Goal: Task Accomplishment & Management: Manage account settings

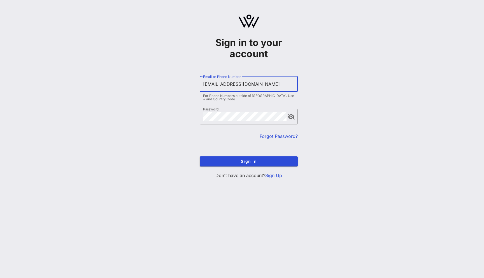
click at [216, 83] on input "[EMAIL_ADDRESS][DOMAIN_NAME]" at bounding box center [248, 84] width 91 height 9
type input "[EMAIL_ADDRESS][DOMAIN_NAME]"
click at [200, 156] on button "Sign In" at bounding box center [249, 161] width 98 height 10
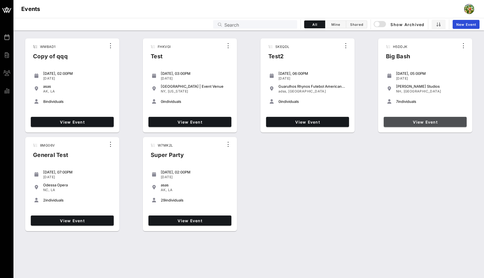
click at [427, 122] on span "View Event" at bounding box center [425, 122] width 78 height 5
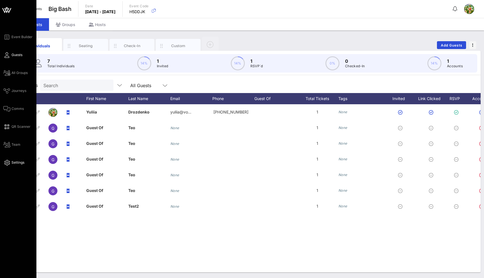
click at [9, 162] on icon at bounding box center [6, 162] width 7 height 1
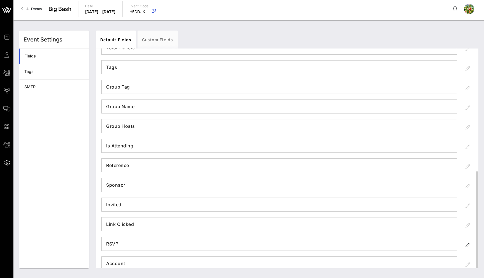
scroll to position [223, 0]
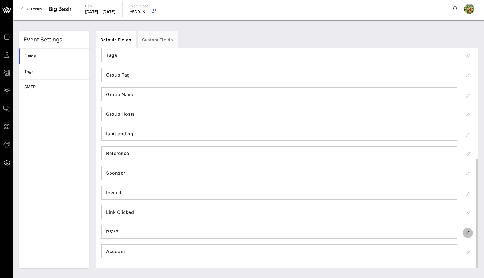
click at [467, 235] on icon "button" at bounding box center [468, 232] width 7 height 7
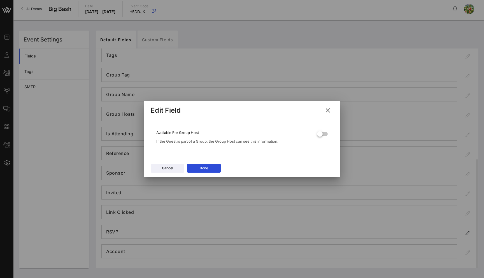
click at [329, 110] on icon at bounding box center [327, 110] width 9 height 8
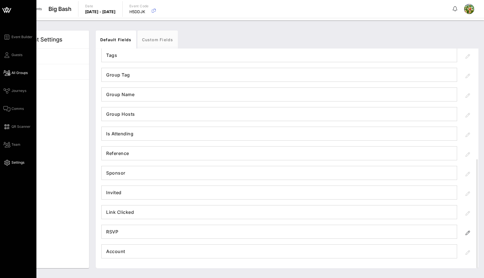
click at [20, 72] on span "All Groups" at bounding box center [19, 72] width 16 height 5
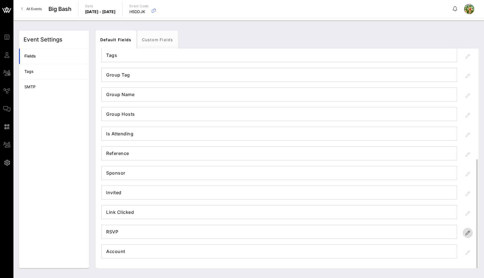
click at [466, 231] on icon "button" at bounding box center [468, 232] width 7 height 7
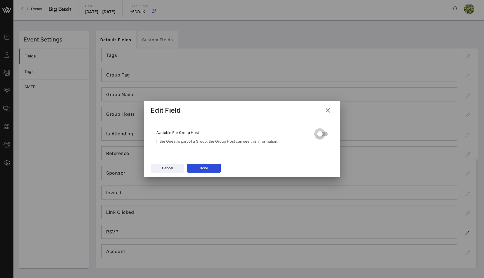
click at [325, 134] on div at bounding box center [320, 134] width 10 height 10
click at [209, 167] on button "Done" at bounding box center [204, 168] width 34 height 9
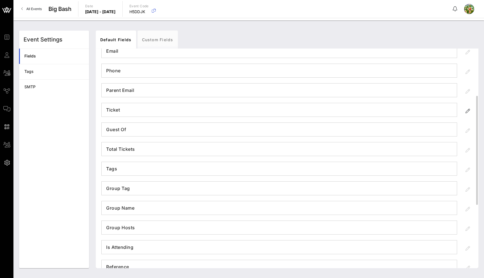
scroll to position [95, 0]
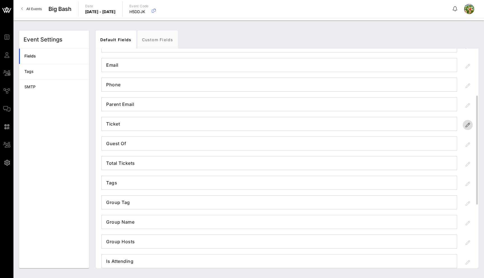
click at [469, 125] on icon "button" at bounding box center [468, 125] width 7 height 7
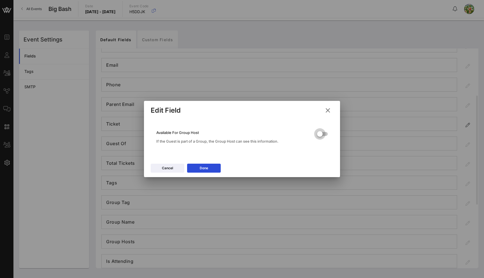
click at [319, 135] on div at bounding box center [320, 134] width 10 height 10
click at [210, 168] on button "Done" at bounding box center [204, 168] width 34 height 9
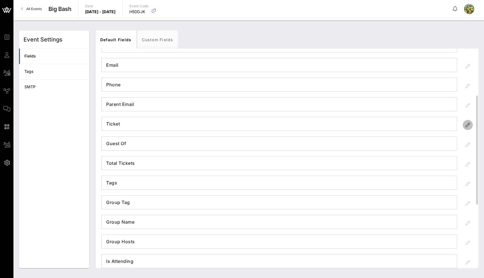
click at [469, 122] on icon "button" at bounding box center [468, 125] width 7 height 7
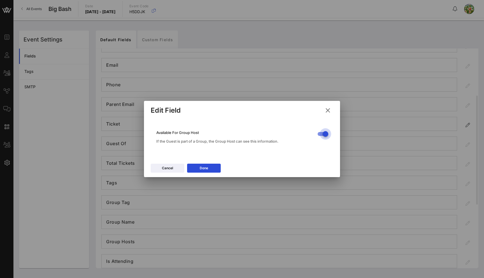
click at [326, 131] on div at bounding box center [326, 134] width 10 height 10
click at [328, 107] on icon at bounding box center [327, 110] width 9 height 8
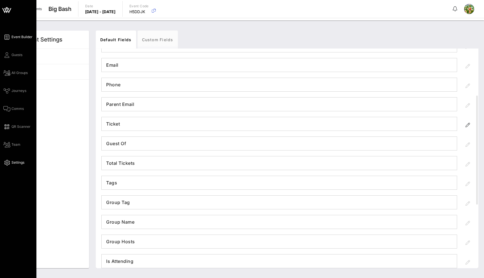
click at [13, 39] on span "Event Builder" at bounding box center [21, 36] width 21 height 5
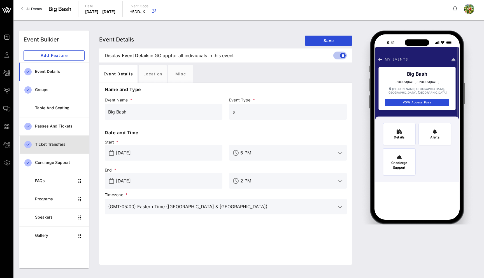
click at [60, 141] on div "Ticket Transfers" at bounding box center [60, 144] width 50 height 11
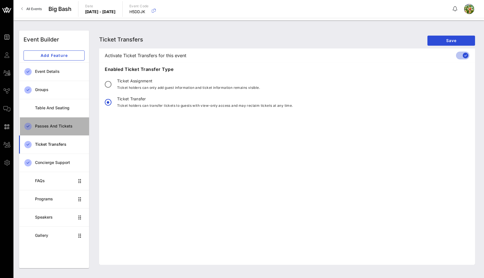
click at [66, 127] on div "Passes and Tickets" at bounding box center [60, 126] width 50 height 5
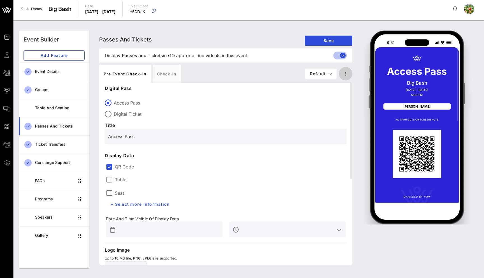
click at [347, 70] on icon "button" at bounding box center [345, 73] width 7 height 7
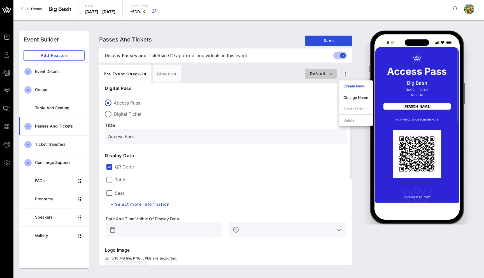
click at [329, 73] on icon "button" at bounding box center [330, 74] width 4 height 4
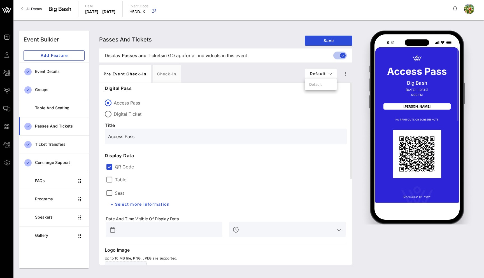
click at [285, 72] on div "Pre Event Check-in Check-in" at bounding box center [202, 74] width 206 height 18
click at [347, 74] on icon "button" at bounding box center [345, 73] width 7 height 7
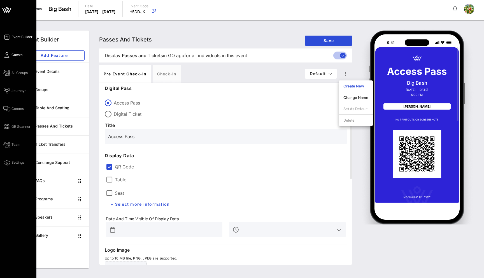
click at [8, 55] on icon at bounding box center [6, 55] width 7 height 1
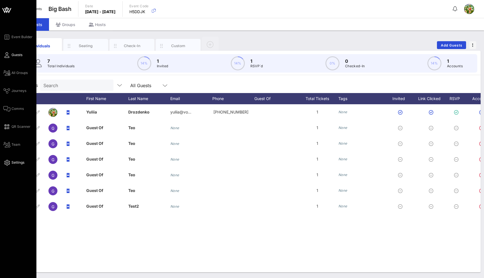
click at [5, 163] on icon at bounding box center [6, 162] width 7 height 1
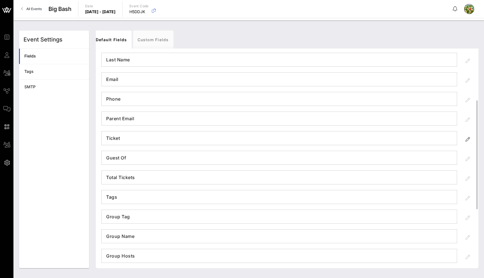
scroll to position [55, 0]
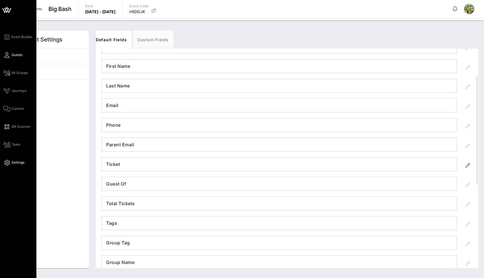
click at [12, 55] on span "Guests" at bounding box center [16, 54] width 11 height 5
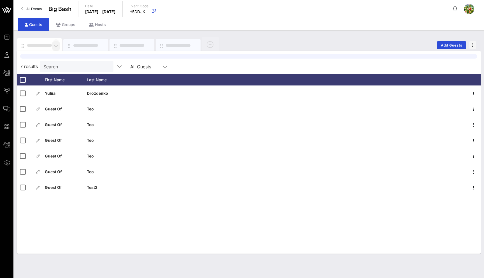
click at [58, 45] on icon "button" at bounding box center [56, 46] width 7 height 7
click at [73, 73] on div "Edit Columns" at bounding box center [70, 71] width 29 height 4
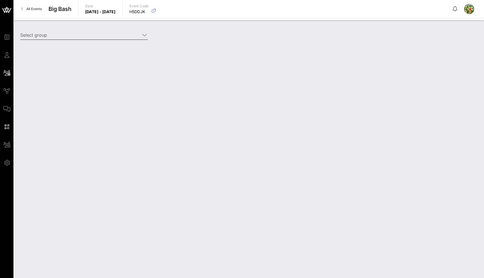
click at [72, 36] on input "Select group" at bounding box center [80, 35] width 120 height 9
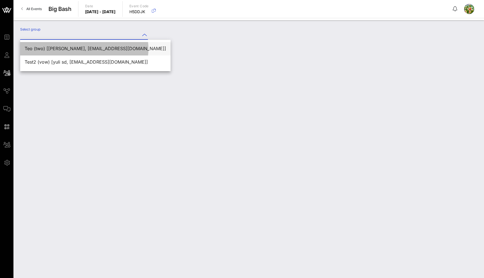
click at [63, 53] on div "Teo (two) [[PERSON_NAME], [EMAIL_ADDRESS][DOMAIN_NAME]]" at bounding box center [95, 49] width 141 height 12
type input "Teo (two) [[PERSON_NAME], [EMAIL_ADDRESS][DOMAIN_NAME]]"
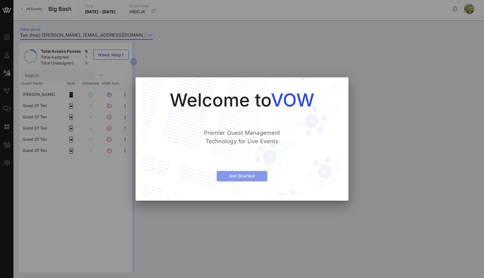
click at [237, 175] on span "Get Started" at bounding box center [241, 175] width 41 height 5
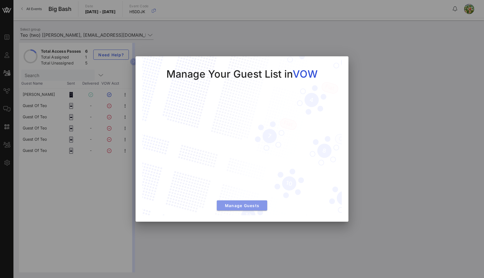
click at [236, 207] on span "Manage Guests" at bounding box center [241, 205] width 41 height 5
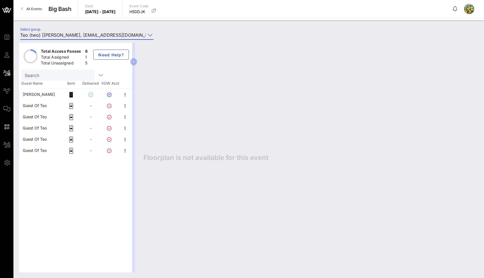
click at [135, 65] on div "Total Access Passes 6 Total Assigned 1 Total Unassigned 5 Need Help? Search Gue…" at bounding box center [78, 157] width 119 height 229
click at [135, 62] on button "button" at bounding box center [133, 61] width 7 height 7
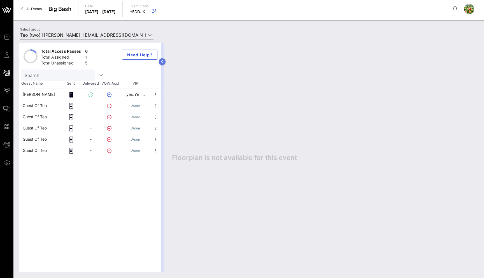
click at [163, 62] on icon "button" at bounding box center [162, 61] width 3 height 3
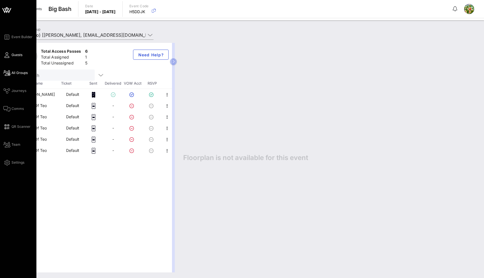
click at [8, 55] on icon at bounding box center [6, 55] width 7 height 1
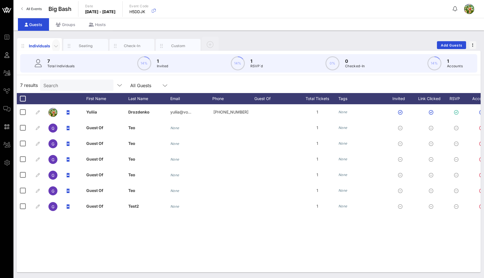
click at [55, 47] on icon "button" at bounding box center [56, 46] width 7 height 7
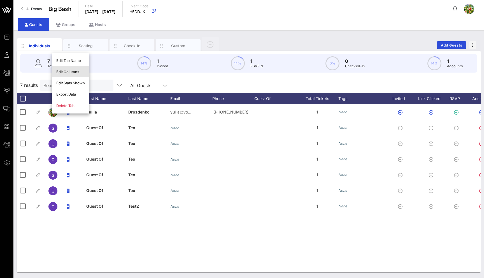
click at [68, 67] on div "Edit Columns" at bounding box center [71, 71] width 38 height 11
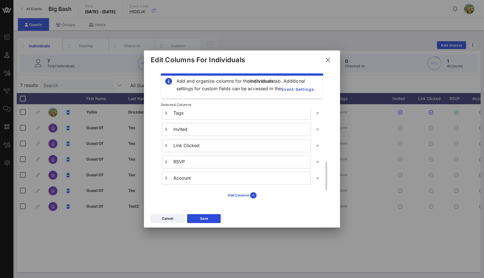
scroll to position [150, 0]
click at [254, 196] on icon at bounding box center [253, 195] width 6 height 6
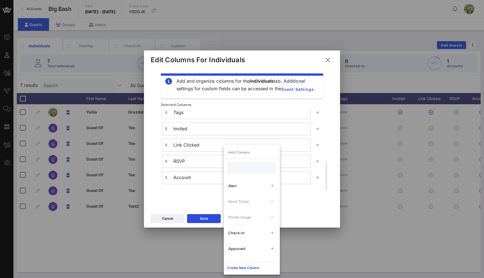
click at [246, 171] on input "text" at bounding box center [251, 167] width 41 height 7
type input "tick"
click at [207, 195] on div "Add Columns" at bounding box center [241, 196] width 171 height 10
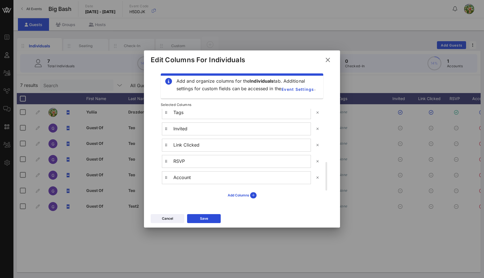
click at [331, 60] on icon at bounding box center [328, 59] width 8 height 7
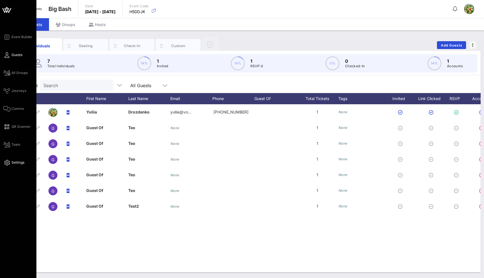
click at [18, 160] on span "Settings" at bounding box center [17, 162] width 13 height 5
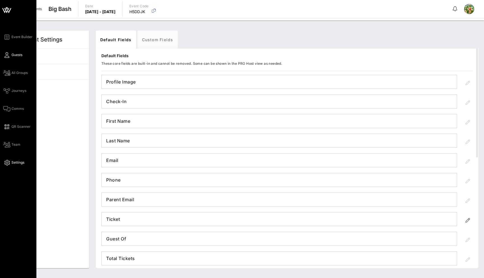
click at [8, 55] on icon at bounding box center [6, 55] width 7 height 1
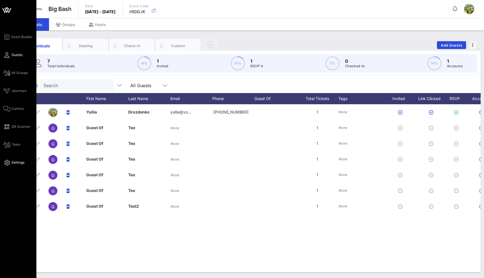
click at [10, 164] on link "Settings" at bounding box center [13, 162] width 21 height 7
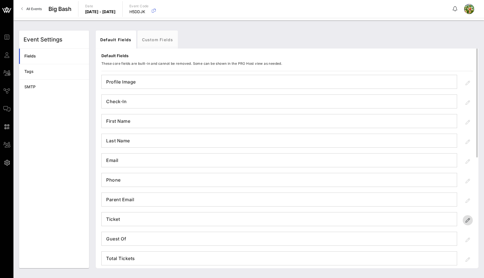
click at [470, 217] on icon "button" at bounding box center [468, 220] width 7 height 7
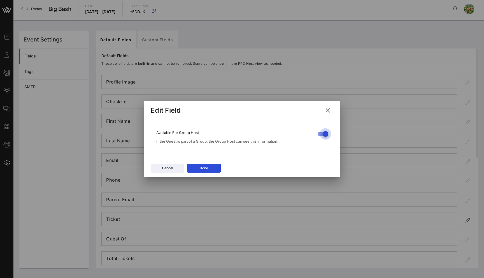
click at [322, 134] on div at bounding box center [326, 134] width 10 height 10
click at [213, 165] on button "Done" at bounding box center [204, 168] width 34 height 9
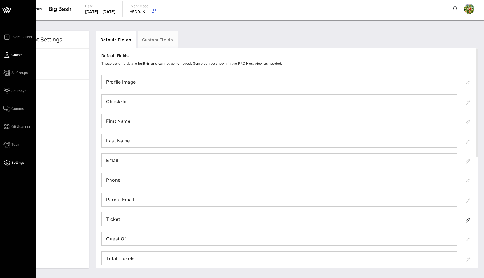
click at [11, 55] on link "Guests" at bounding box center [12, 55] width 19 height 7
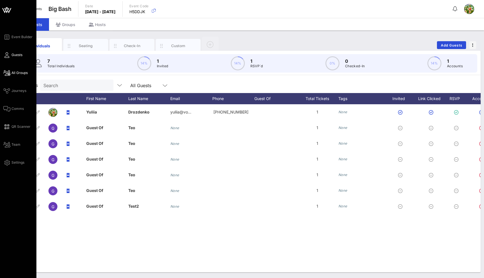
click at [16, 71] on span "All Groups" at bounding box center [19, 72] width 16 height 5
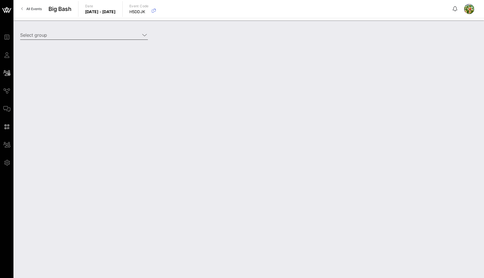
click at [62, 27] on div "Select group" at bounding box center [84, 36] width 134 height 18
click at [48, 33] on input "Select group" at bounding box center [80, 35] width 120 height 9
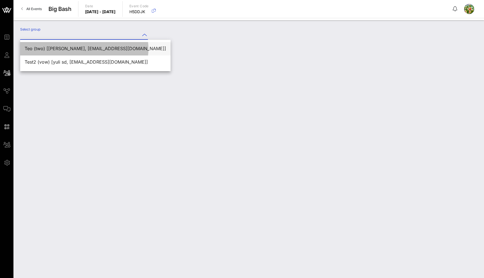
click at [48, 50] on div "Teo (two) [[PERSON_NAME], [EMAIL_ADDRESS][DOMAIN_NAME]]" at bounding box center [95, 48] width 141 height 5
type input "Teo (two) [[PERSON_NAME], [EMAIL_ADDRESS][DOMAIN_NAME]]"
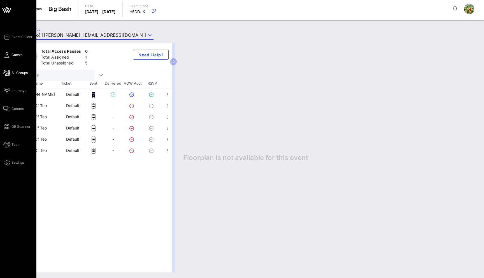
click at [11, 55] on link "Guests" at bounding box center [12, 55] width 19 height 7
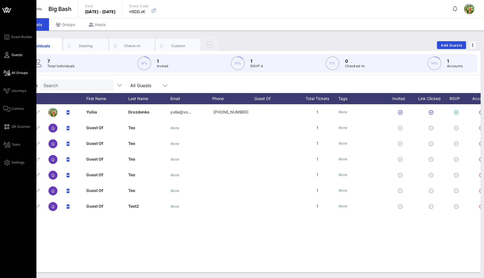
click at [15, 72] on span "All Groups" at bounding box center [19, 72] width 16 height 5
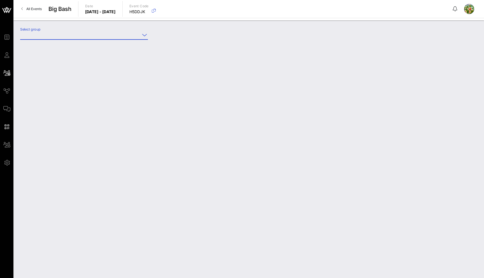
click at [54, 36] on input "Select group" at bounding box center [80, 35] width 120 height 9
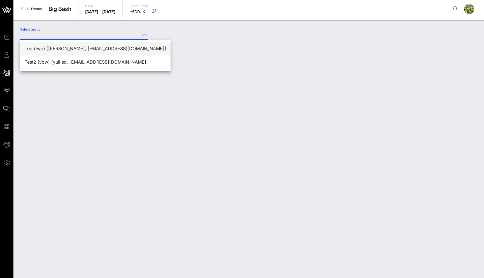
click at [45, 46] on div "Teo (two) [[PERSON_NAME], [EMAIL_ADDRESS][DOMAIN_NAME]]" at bounding box center [95, 48] width 141 height 5
type input "Teo (two) [[PERSON_NAME], [EMAIL_ADDRESS][DOMAIN_NAME]]"
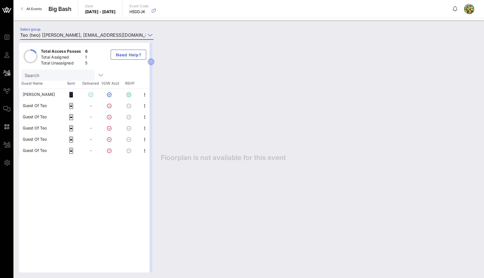
click at [39, 96] on div "Yuliia Drozdenko" at bounding box center [39, 94] width 32 height 11
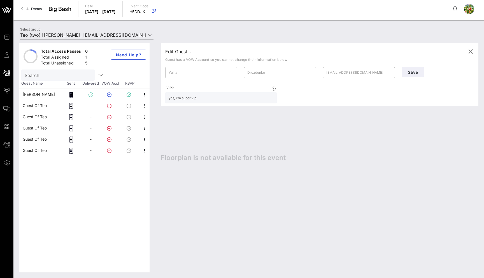
click at [325, 74] on div "​ yuliia@vow.app" at bounding box center [359, 72] width 72 height 11
click at [472, 50] on icon "button" at bounding box center [470, 51] width 7 height 7
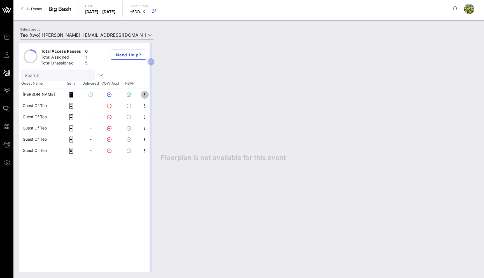
click at [143, 94] on icon "button" at bounding box center [144, 94] width 7 height 7
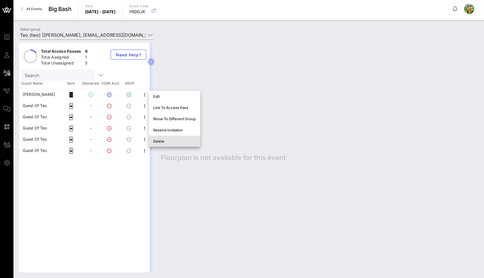
click at [159, 139] on div "Delete" at bounding box center [174, 141] width 43 height 4
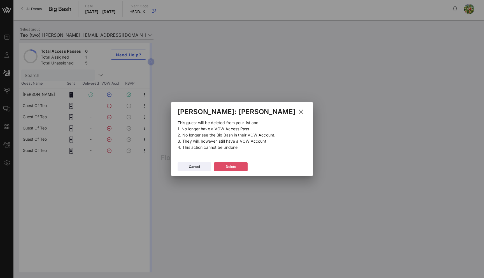
click at [245, 168] on button "Delete" at bounding box center [231, 166] width 34 height 9
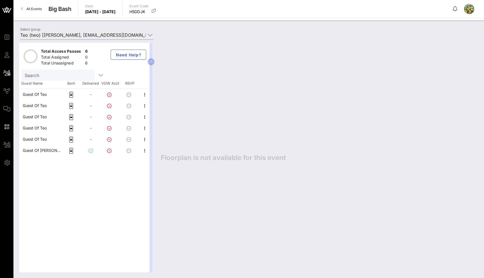
click at [44, 94] on div "Guest Of Teo" at bounding box center [35, 94] width 24 height 11
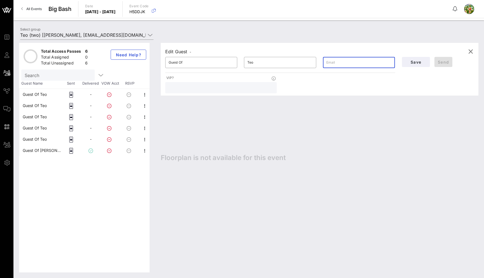
click at [358, 65] on input "text" at bounding box center [358, 62] width 65 height 9
paste input "yuliia@vow.app"
type input "yuliia@vow.app"
click at [447, 63] on span "Send" at bounding box center [443, 62] width 13 height 5
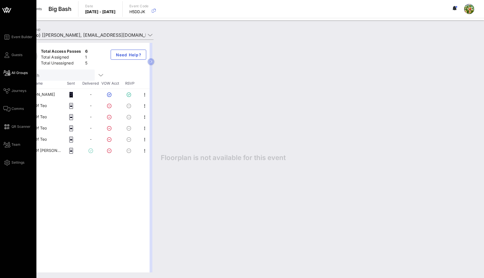
click at [16, 61] on div "Event Builder Guests All Groups Journeys Comms QR Scanner Team Settings" at bounding box center [19, 100] width 33 height 132
click at [15, 53] on span "Guests" at bounding box center [16, 54] width 11 height 5
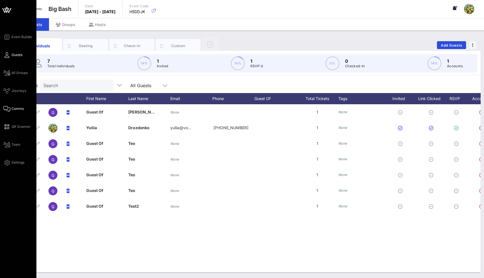
click at [17, 108] on span "Comms" at bounding box center [17, 108] width 12 height 5
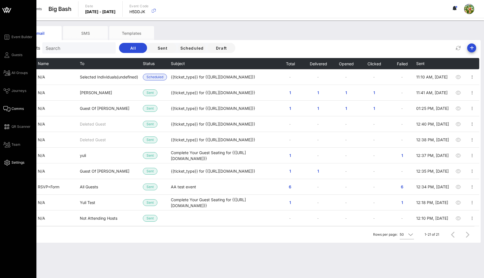
click at [4, 162] on icon at bounding box center [6, 162] width 7 height 1
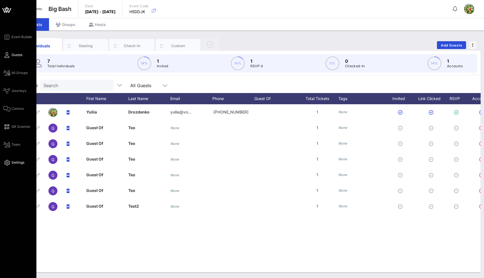
click at [16, 162] on span "Settings" at bounding box center [17, 162] width 13 height 5
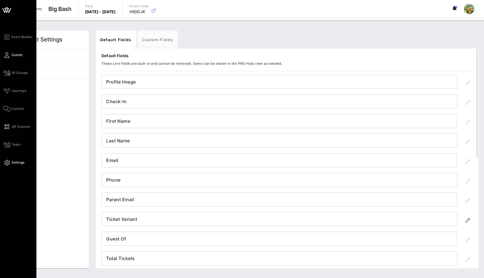
click at [8, 52] on link "Guests" at bounding box center [12, 55] width 19 height 7
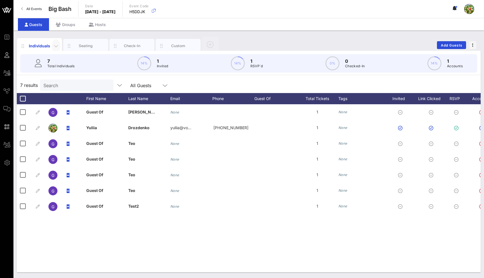
click at [56, 45] on icon "button" at bounding box center [56, 46] width 7 height 7
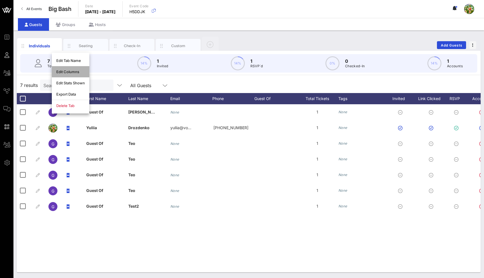
click at [78, 70] on div "Edit Columns" at bounding box center [70, 71] width 29 height 4
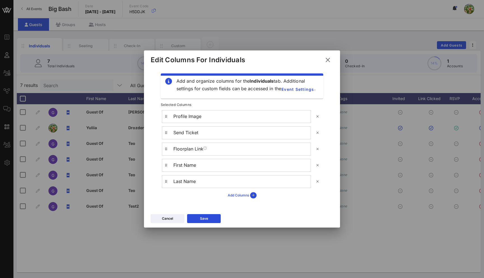
click at [254, 194] on icon at bounding box center [253, 195] width 6 height 6
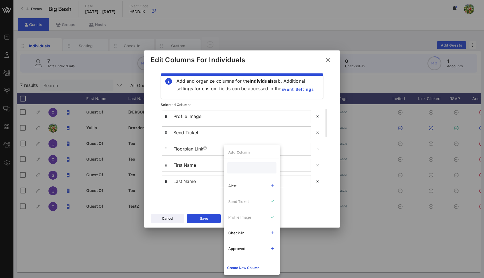
click at [240, 167] on input "text" at bounding box center [251, 167] width 41 height 7
type input "ti"
click at [325, 58] on icon at bounding box center [327, 60] width 7 height 8
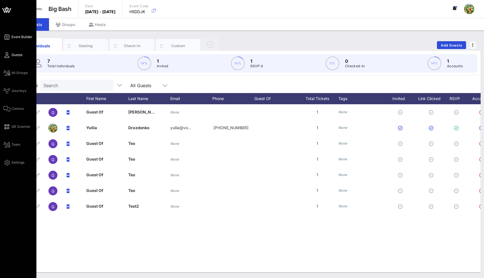
click at [16, 35] on span "Event Builder" at bounding box center [21, 36] width 21 height 5
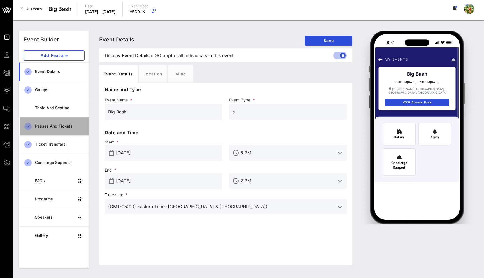
click at [60, 126] on div "Passes and Tickets" at bounding box center [60, 126] width 50 height 5
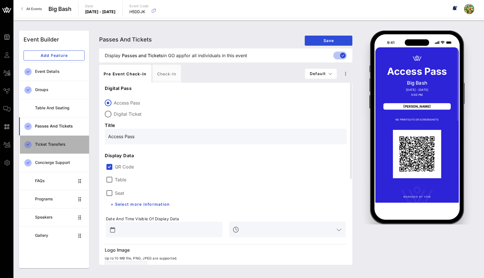
click at [58, 146] on div "Ticket Transfers" at bounding box center [60, 144] width 50 height 5
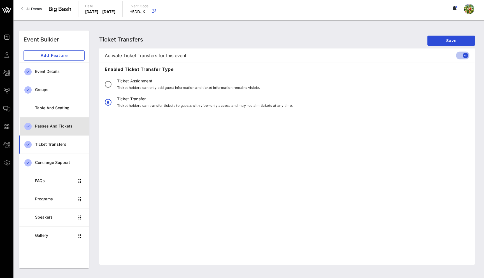
click at [54, 128] on div "Passes and Tickets" at bounding box center [60, 126] width 50 height 5
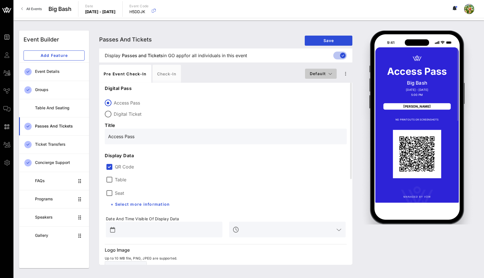
click at [333, 73] on button "Default" at bounding box center [321, 74] width 32 height 10
click at [343, 74] on icon "button" at bounding box center [345, 73] width 7 height 7
click at [328, 73] on icon "button" at bounding box center [330, 74] width 4 height 4
click at [328, 74] on icon "button" at bounding box center [330, 74] width 4 height 4
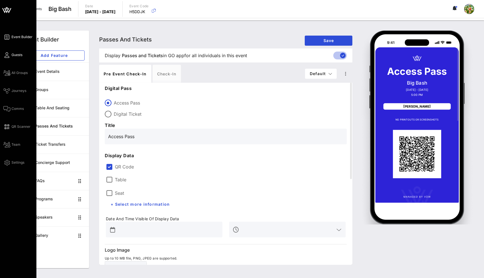
click at [8, 55] on icon at bounding box center [6, 55] width 7 height 1
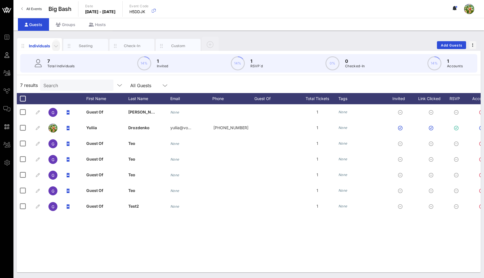
click at [56, 47] on icon "button" at bounding box center [56, 46] width 7 height 7
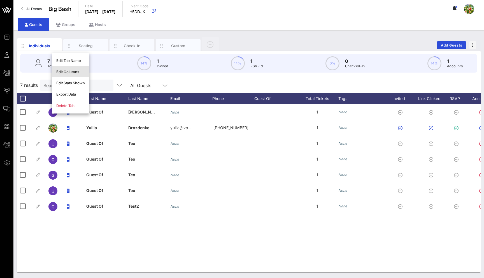
click at [65, 69] on div "Edit Columns" at bounding box center [70, 71] width 29 height 4
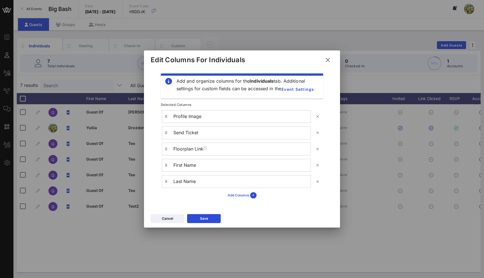
click at [255, 196] on icon at bounding box center [253, 195] width 6 height 6
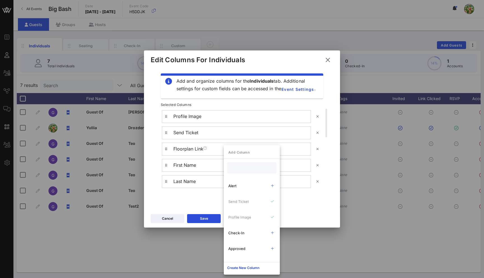
click at [245, 168] on input "text" at bounding box center [251, 167] width 41 height 7
type input "ti"
click at [276, 201] on button at bounding box center [273, 201] width 10 height 9
click at [213, 219] on button "Save" at bounding box center [204, 218] width 34 height 9
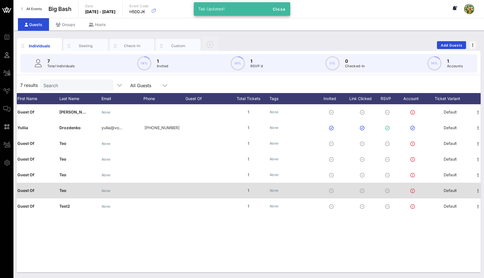
scroll to position [0, 73]
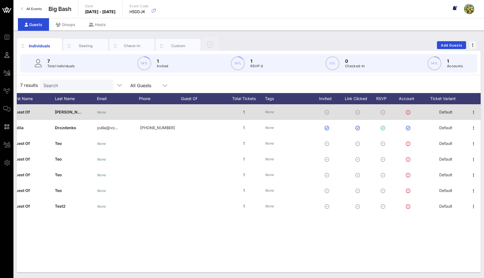
click at [445, 111] on span "Default" at bounding box center [445, 112] width 13 height 5
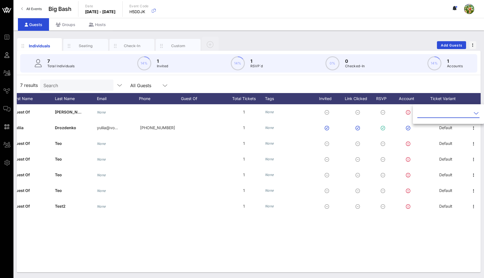
click at [474, 113] on icon at bounding box center [476, 113] width 5 height 7
